Goal: Information Seeking & Learning: Learn about a topic

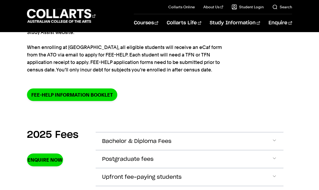
scroll to position [105, 0]
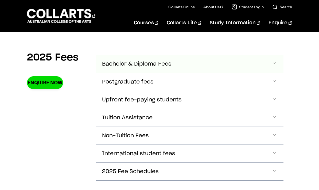
click at [151, 68] on button "Bachelor & Diploma Fees" at bounding box center [190, 64] width 188 height 18
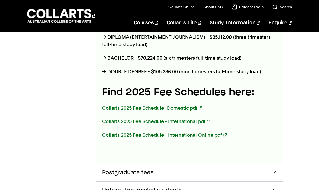
scroll to position [287, 0]
click at [179, 110] on link "Collarts 2025 Fee Schedule- Domestic pdf" at bounding box center [152, 108] width 100 height 6
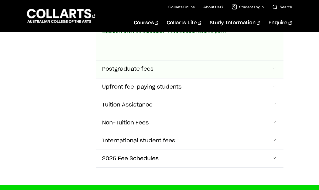
click at [277, 67] on button "Postgraduate fees" at bounding box center [190, 69] width 188 height 18
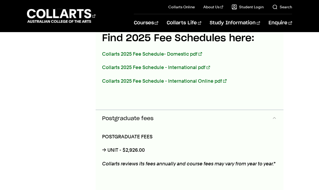
scroll to position [338, 0]
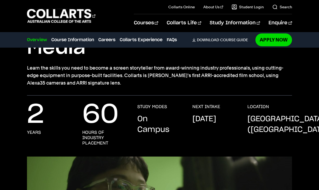
scroll to position [72, 0]
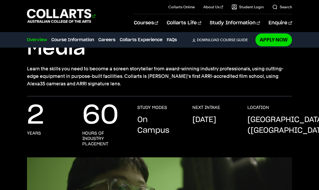
click at [40, 14] on 1 "Go to homepage" at bounding box center [59, 16] width 64 height 14
